Goal: Task Accomplishment & Management: Complete application form

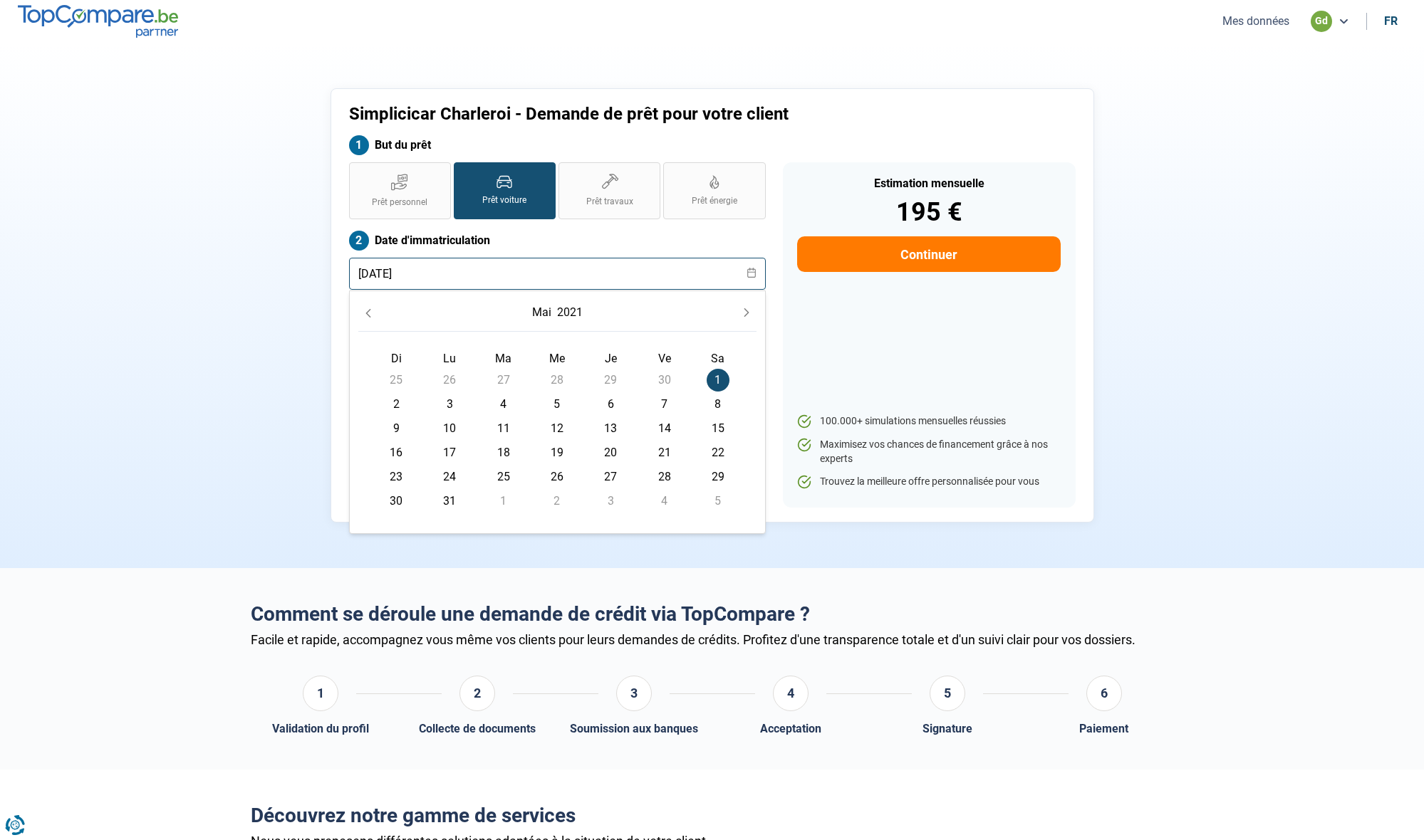
click at [482, 275] on input "[DATE]" at bounding box center [557, 273] width 417 height 32
type input "[DATE]"
click at [601, 239] on label "Date d'immatriculation" at bounding box center [557, 240] width 417 height 20
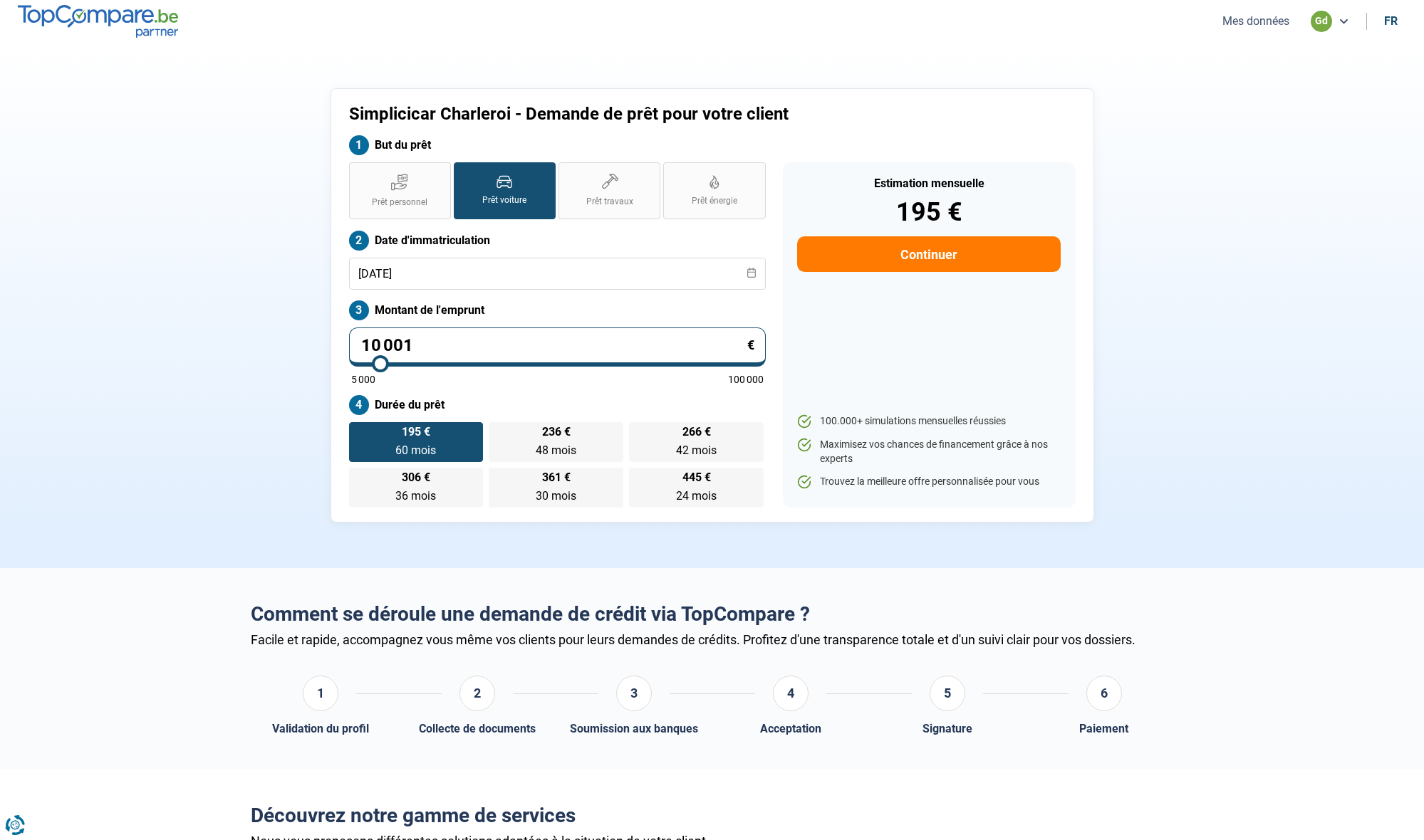
click at [422, 346] on input "10 001" at bounding box center [557, 347] width 417 height 40
type input "1 000"
type input "5000"
type input "100"
type input "5000"
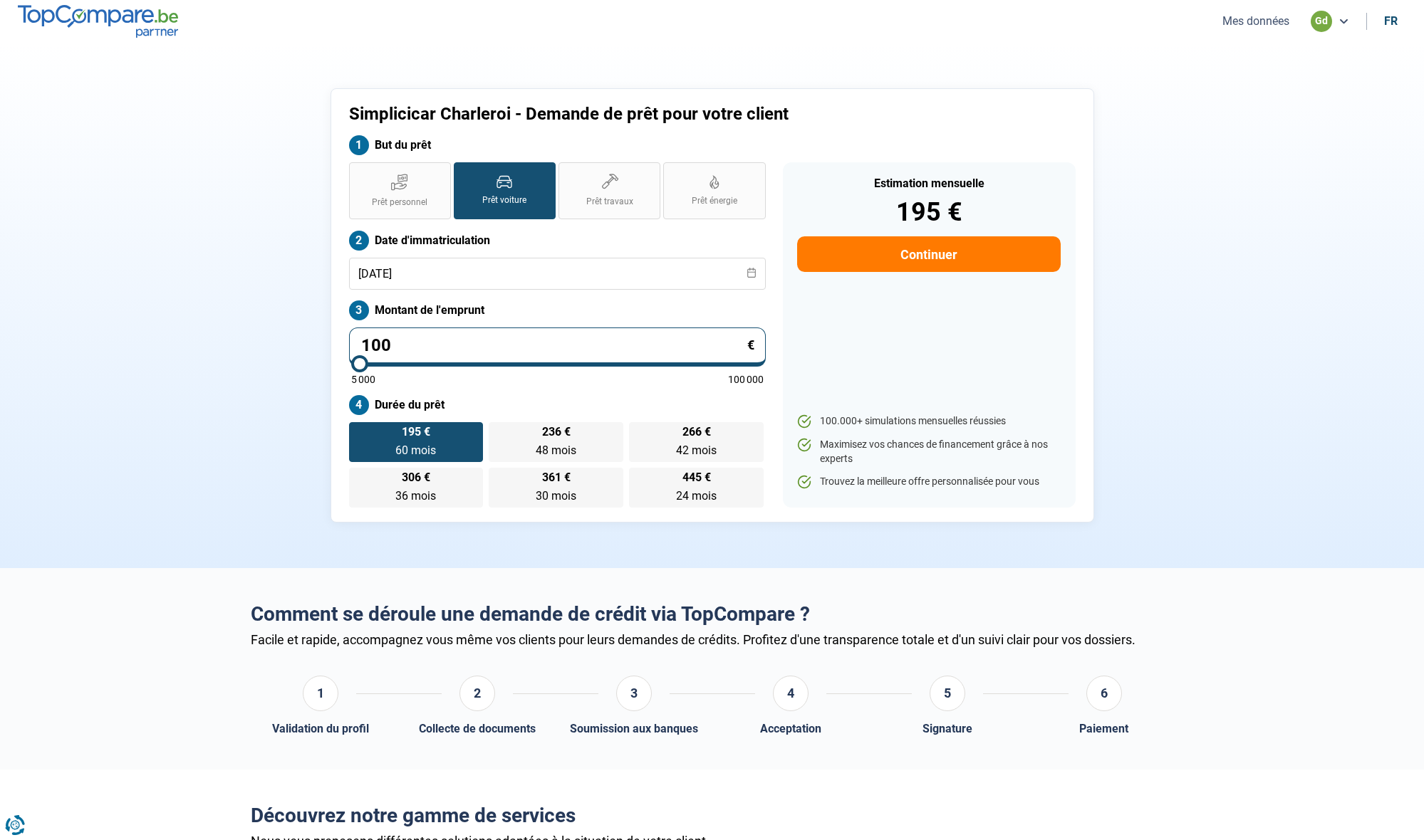
type input "10"
type input "5000"
type input "1"
type input "5000"
type input "0"
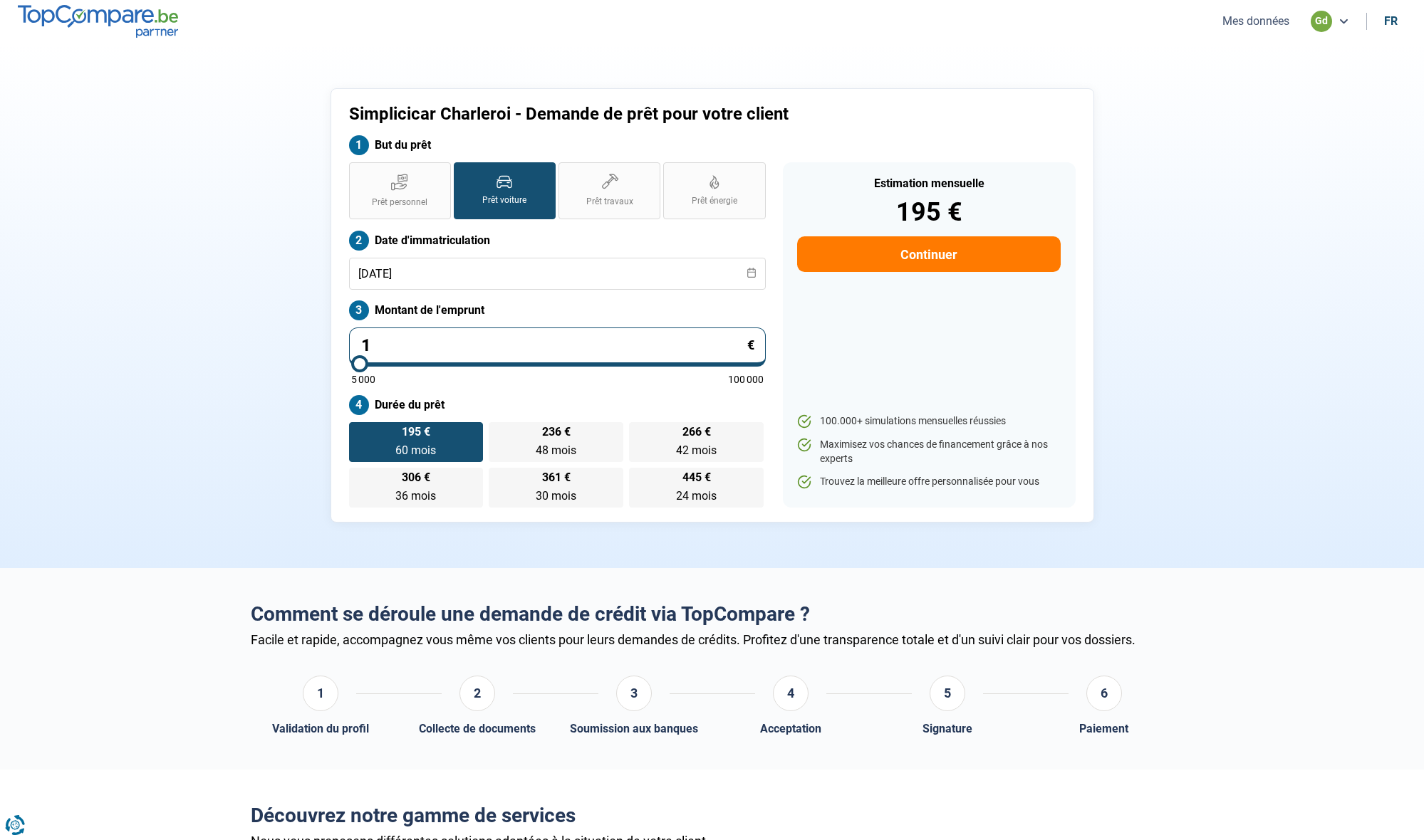
type input "5000"
type input "3"
type input "5000"
type input "32"
type input "5000"
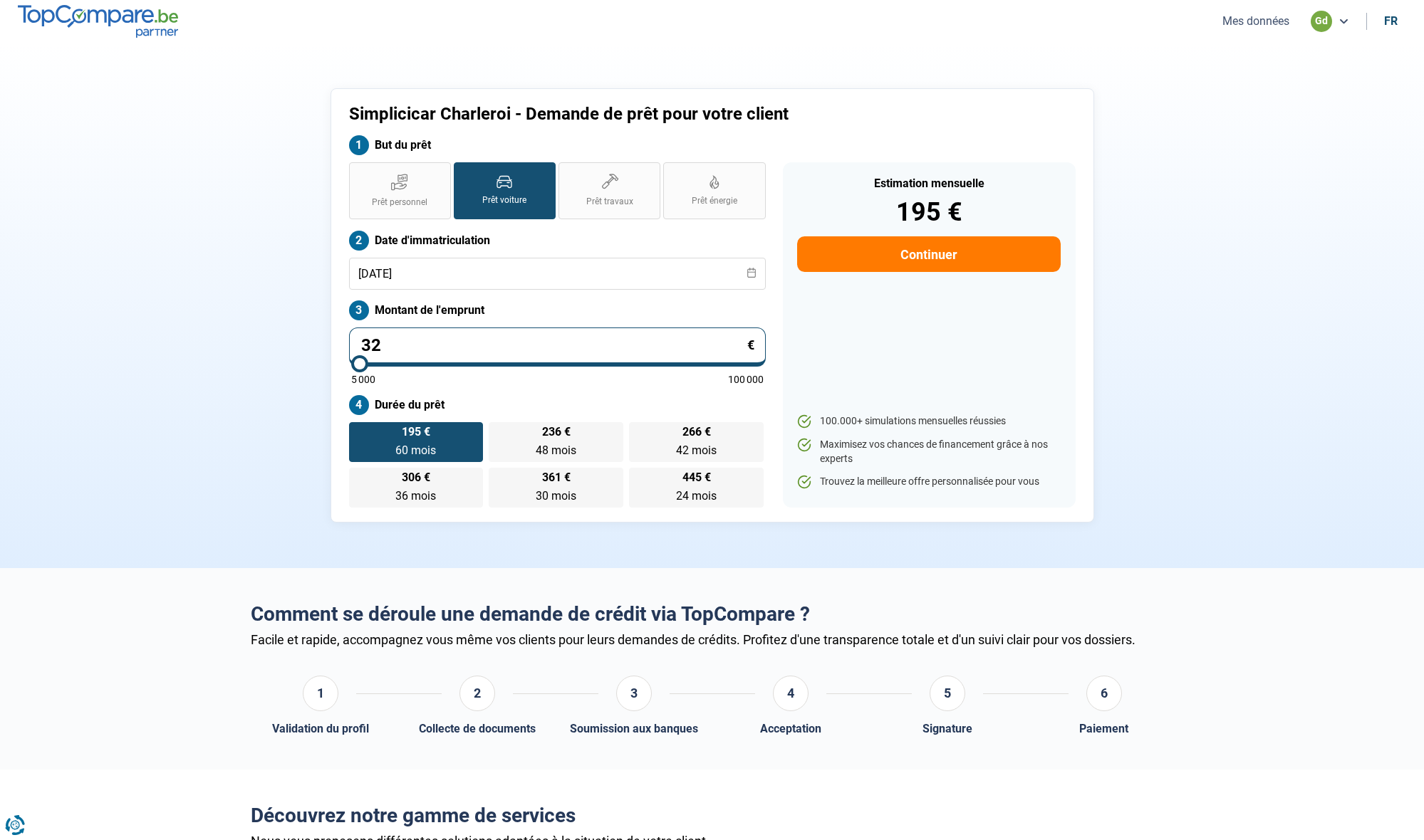
type input "320"
type input "5000"
type input "3 200"
type input "5000"
type input "32 000"
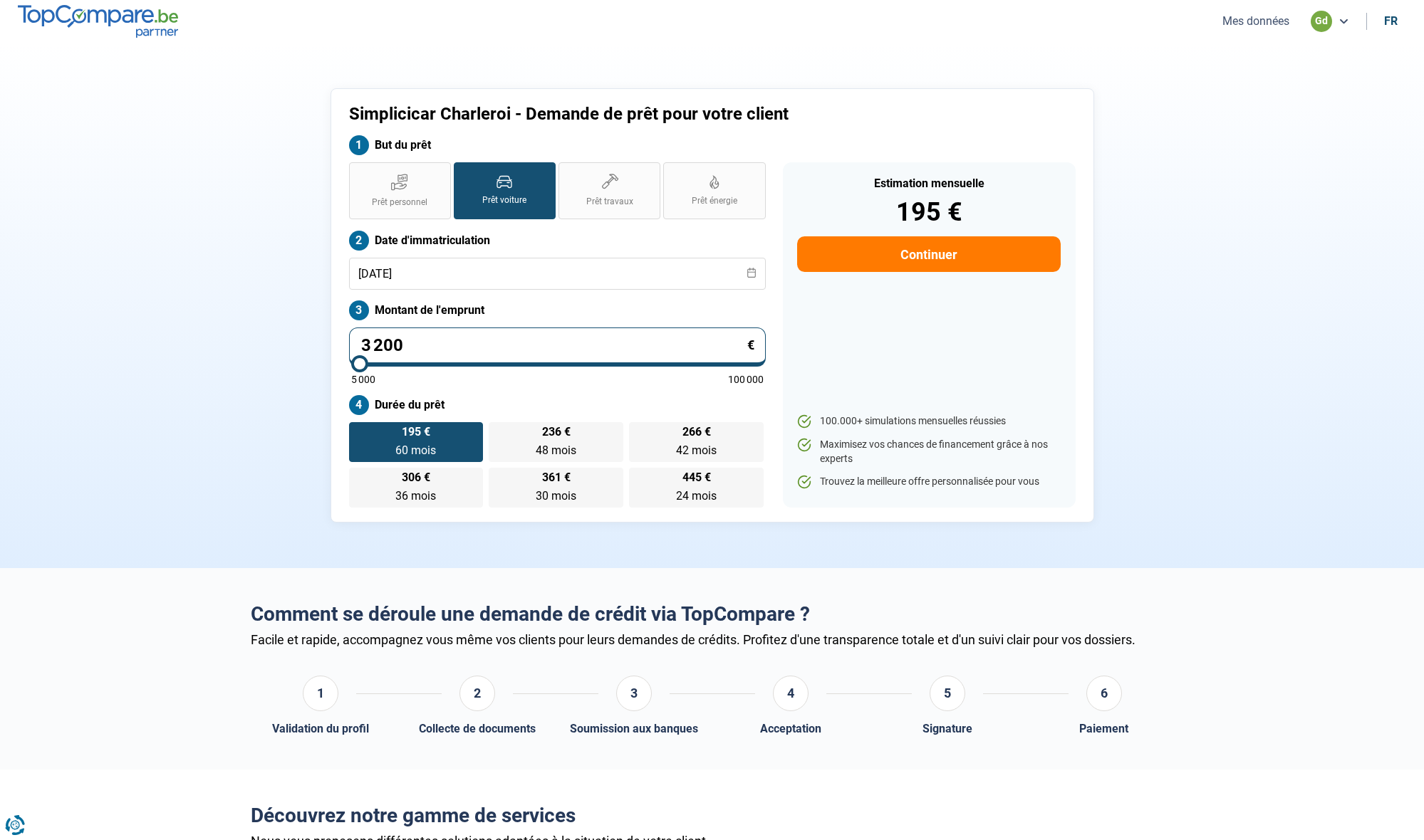
type input "32000"
type input "3 200"
type input "5000"
type input "320"
type input "5000"
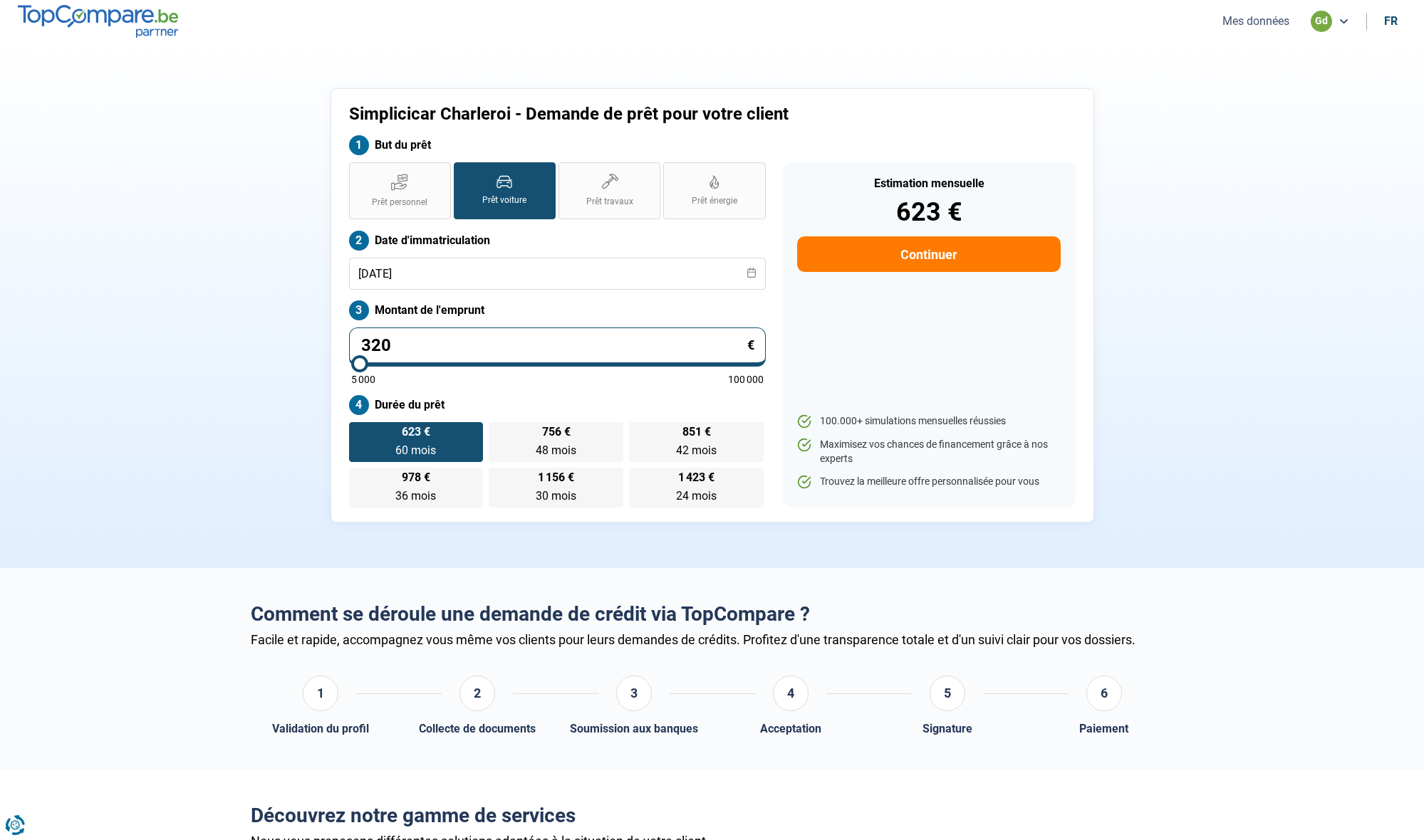
type input "32"
type input "5000"
type input "3"
type input "5000"
type input "0"
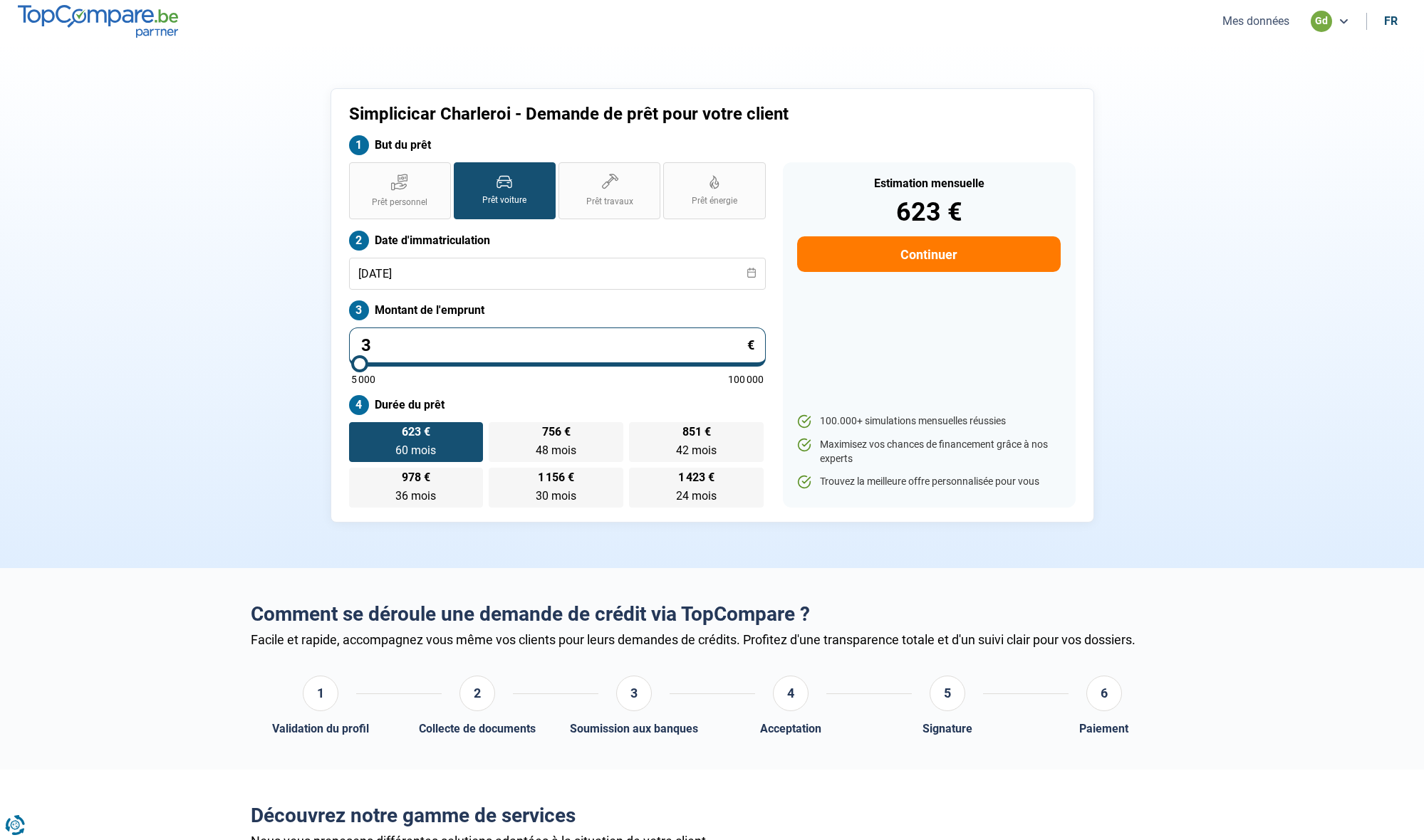
type input "5000"
type input "1"
type input "5000"
type input "13"
type input "5000"
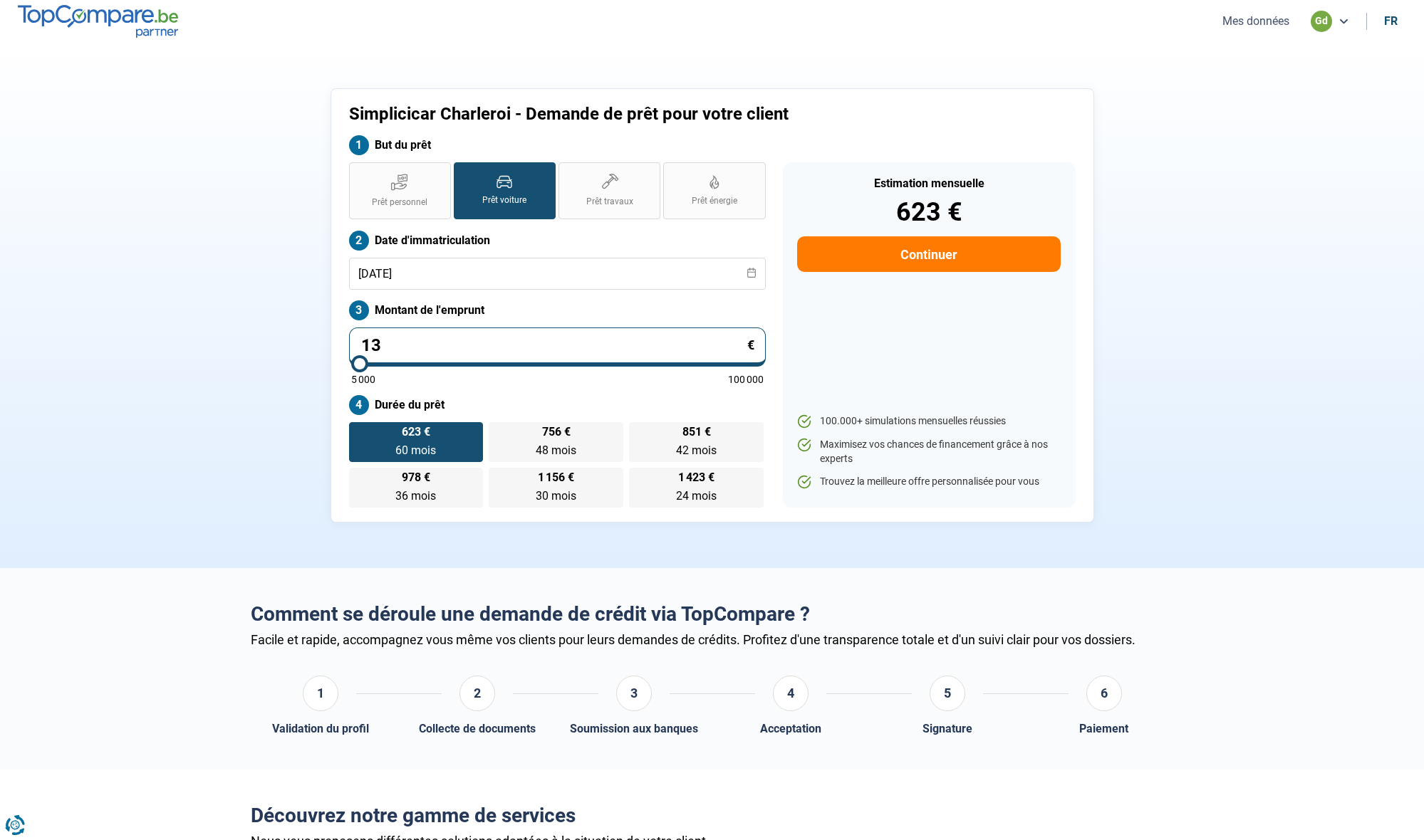
type input "134"
type input "5000"
type input "1 348"
type input "5000"
type input "13 480"
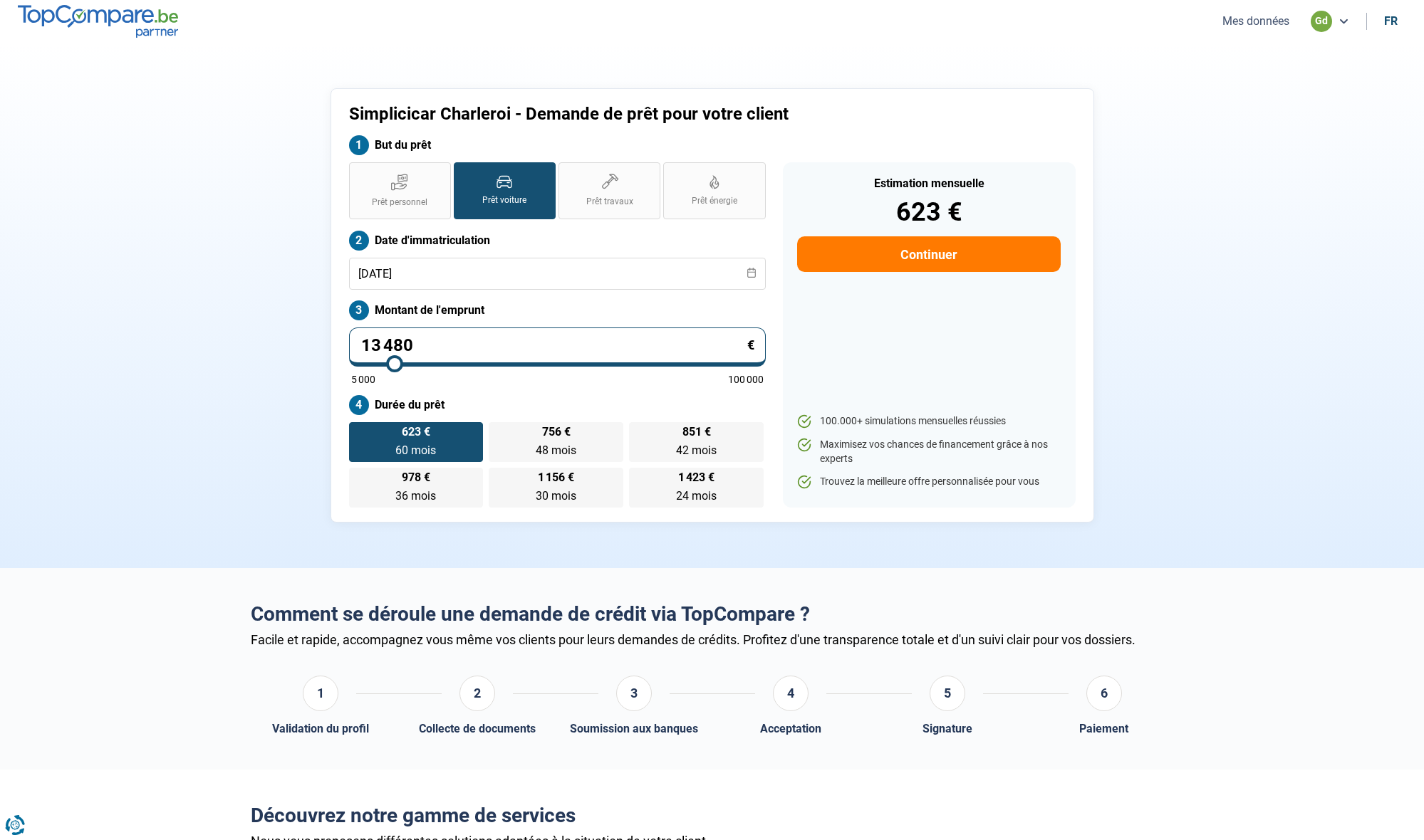
type input "13500"
click at [455, 349] on input "13 480" at bounding box center [557, 347] width 417 height 40
